Goal: Navigation & Orientation: Go to known website

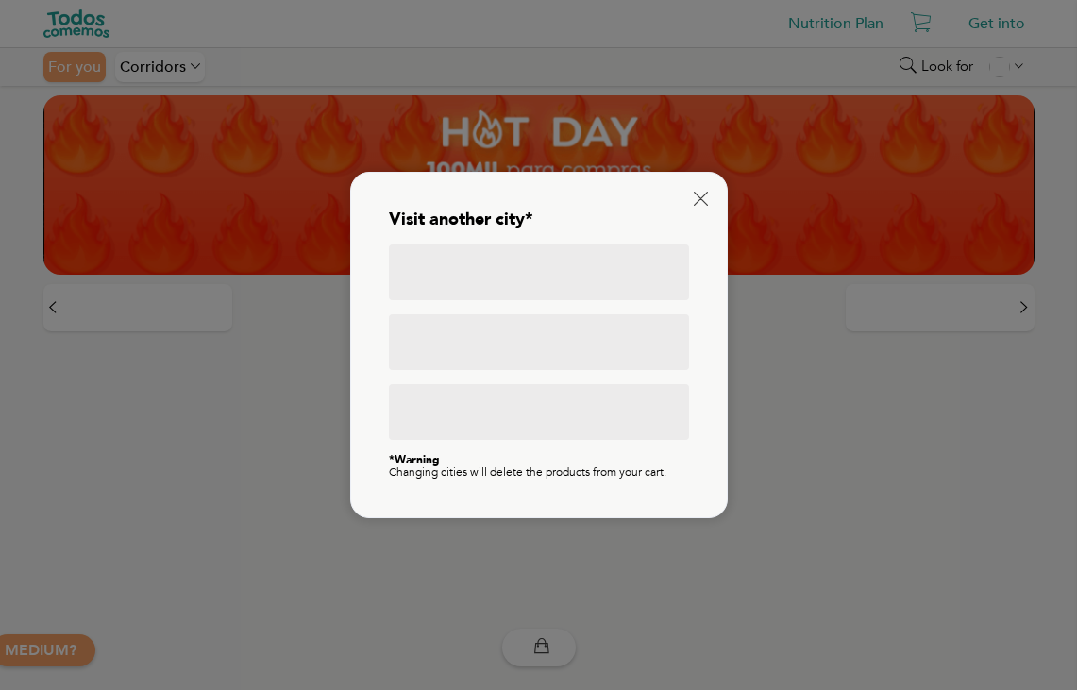
click at [507, 282] on div at bounding box center [539, 272] width 300 height 56
click at [534, 277] on div at bounding box center [539, 272] width 300 height 56
click at [535, 252] on div at bounding box center [539, 272] width 300 height 56
click at [704, 192] on icon at bounding box center [701, 199] width 14 height 14
click at [704, 196] on icon at bounding box center [701, 199] width 14 height 14
